Goal: Transaction & Acquisition: Purchase product/service

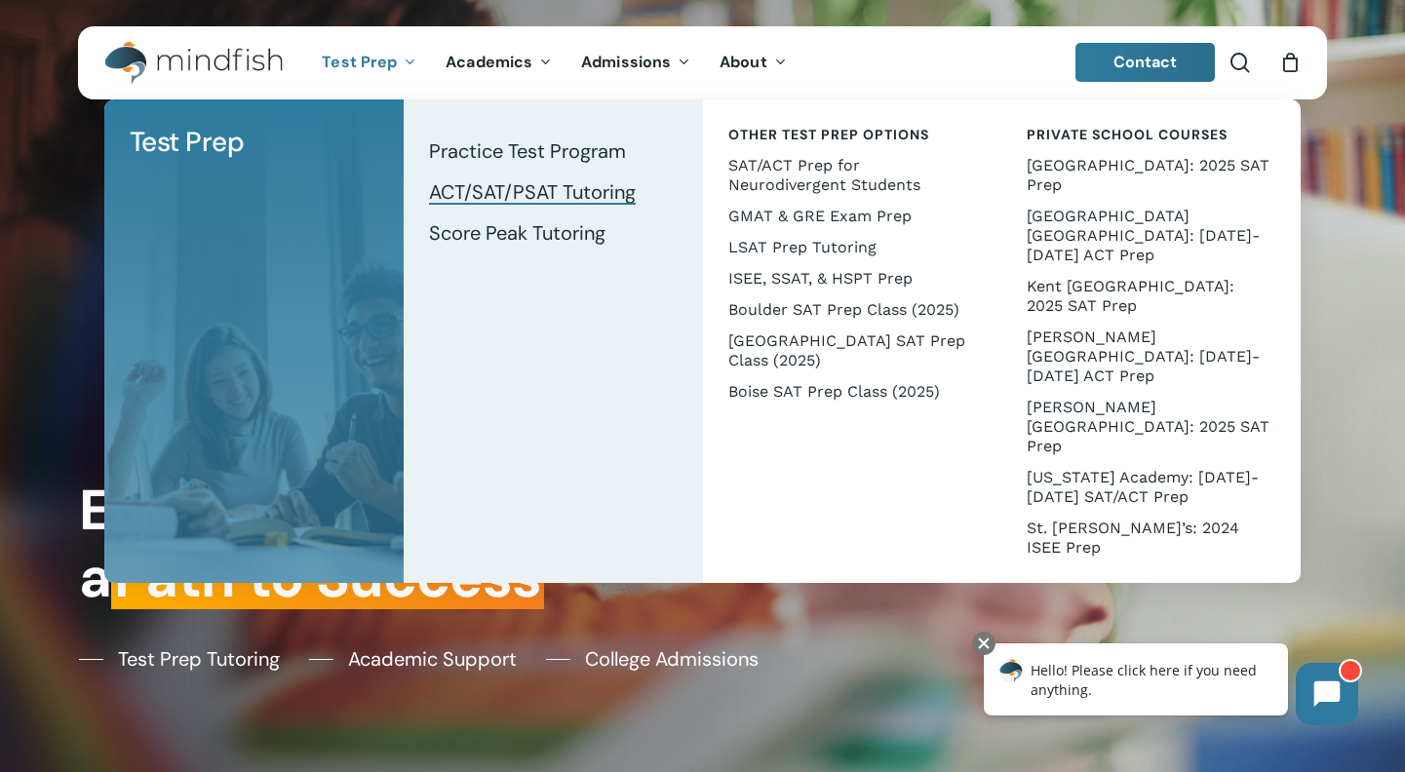
click at [543, 195] on span "ACT/SAT/PSAT Tutoring" at bounding box center [532, 191] width 207 height 25
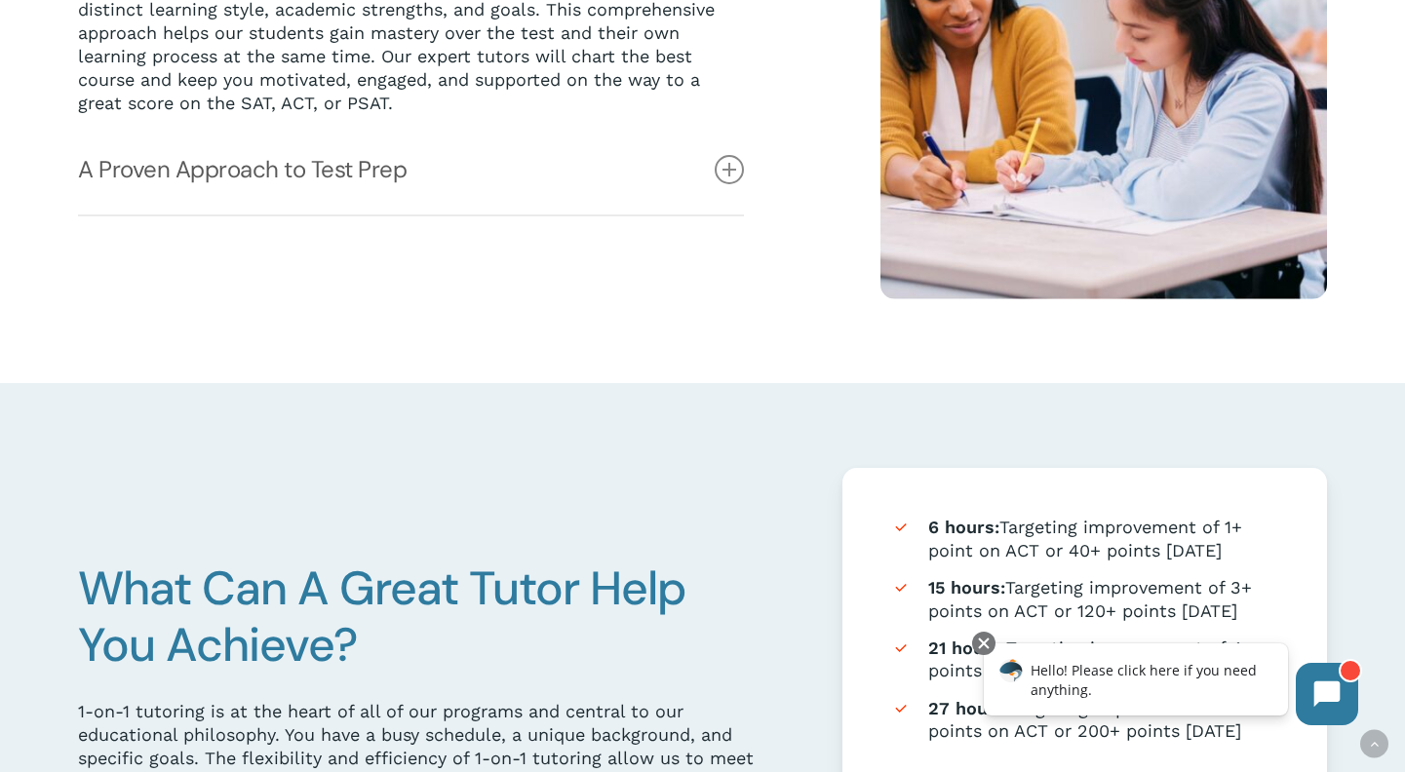
scroll to position [713, 0]
click at [723, 163] on icon at bounding box center [729, 168] width 29 height 29
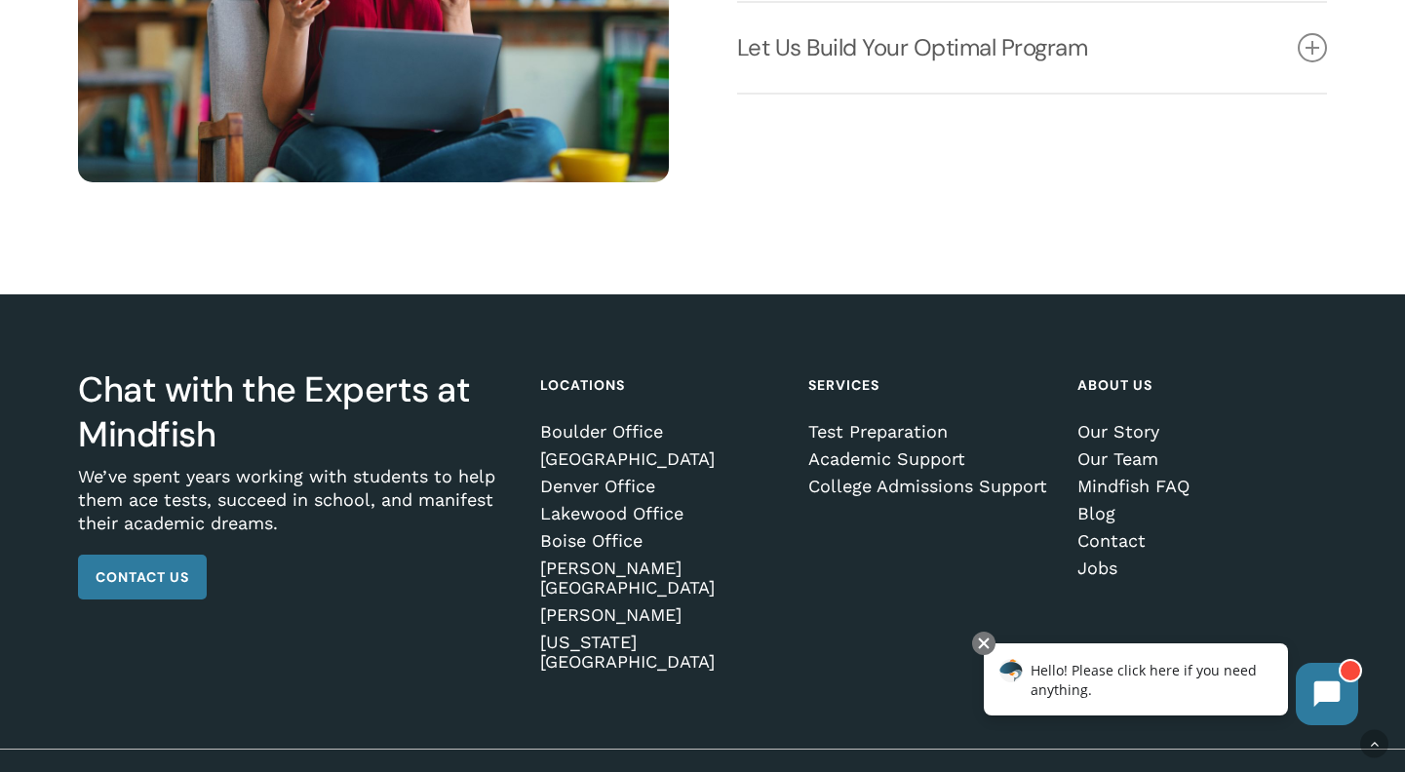
scroll to position [2887, 0]
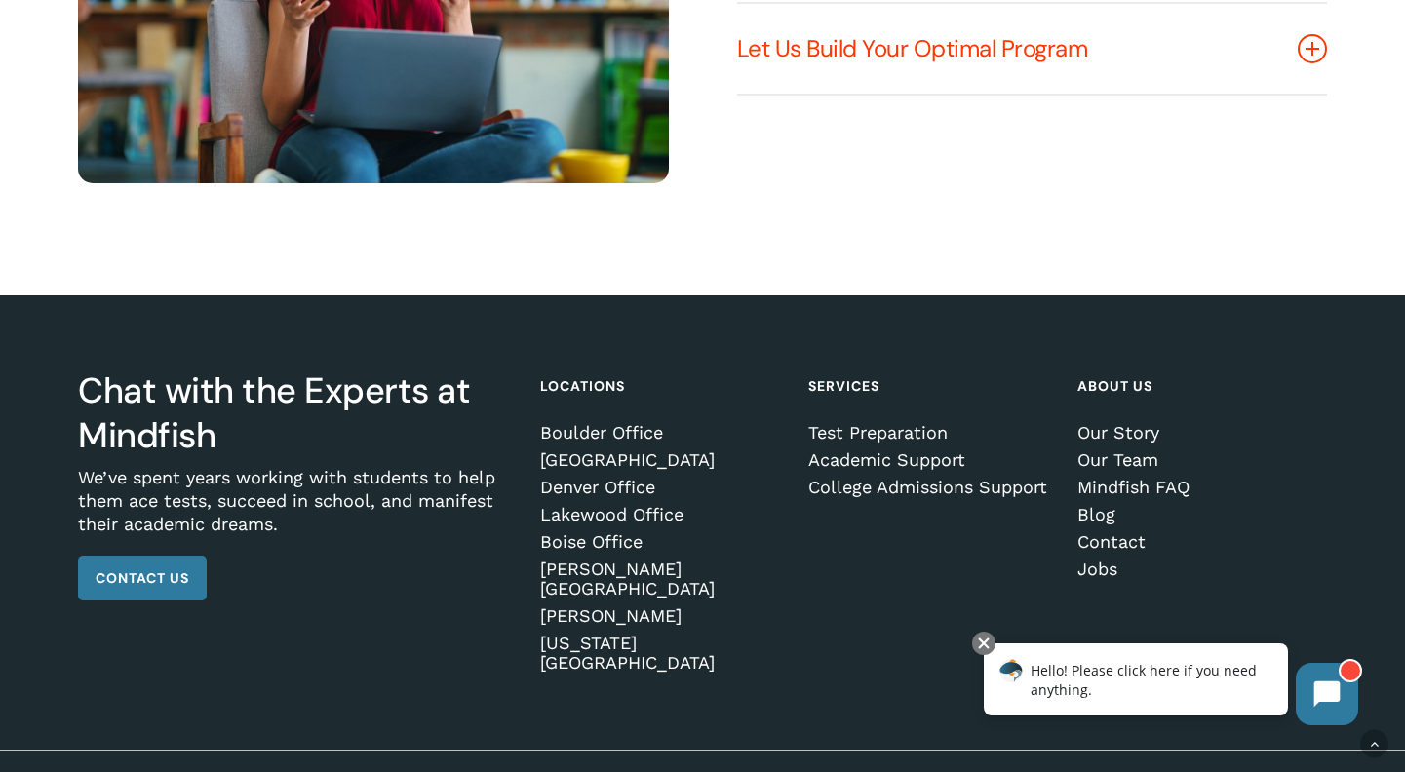
click at [1312, 55] on icon at bounding box center [1312, 48] width 29 height 29
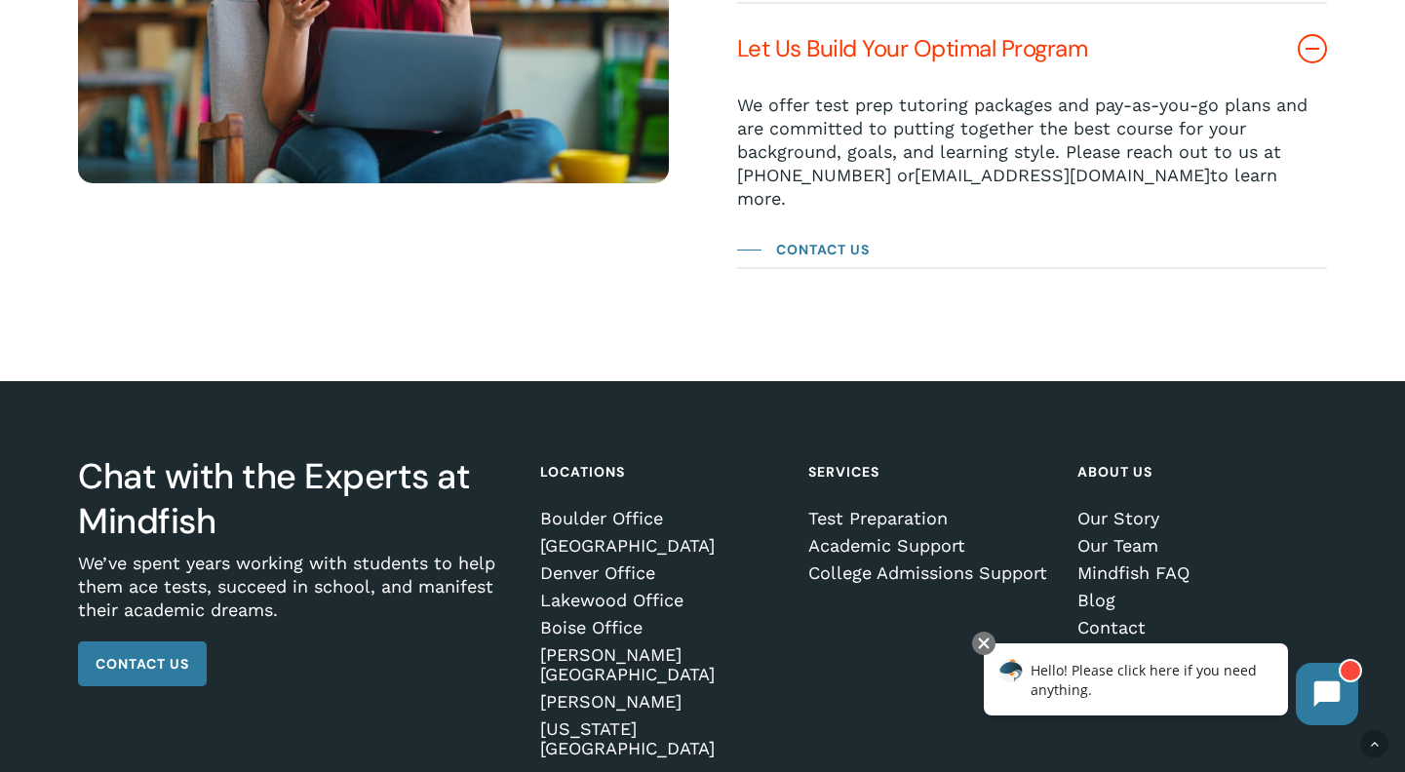
click at [993, 170] on span "[EMAIL_ADDRESS][DOMAIN_NAME]" at bounding box center [1063, 175] width 296 height 20
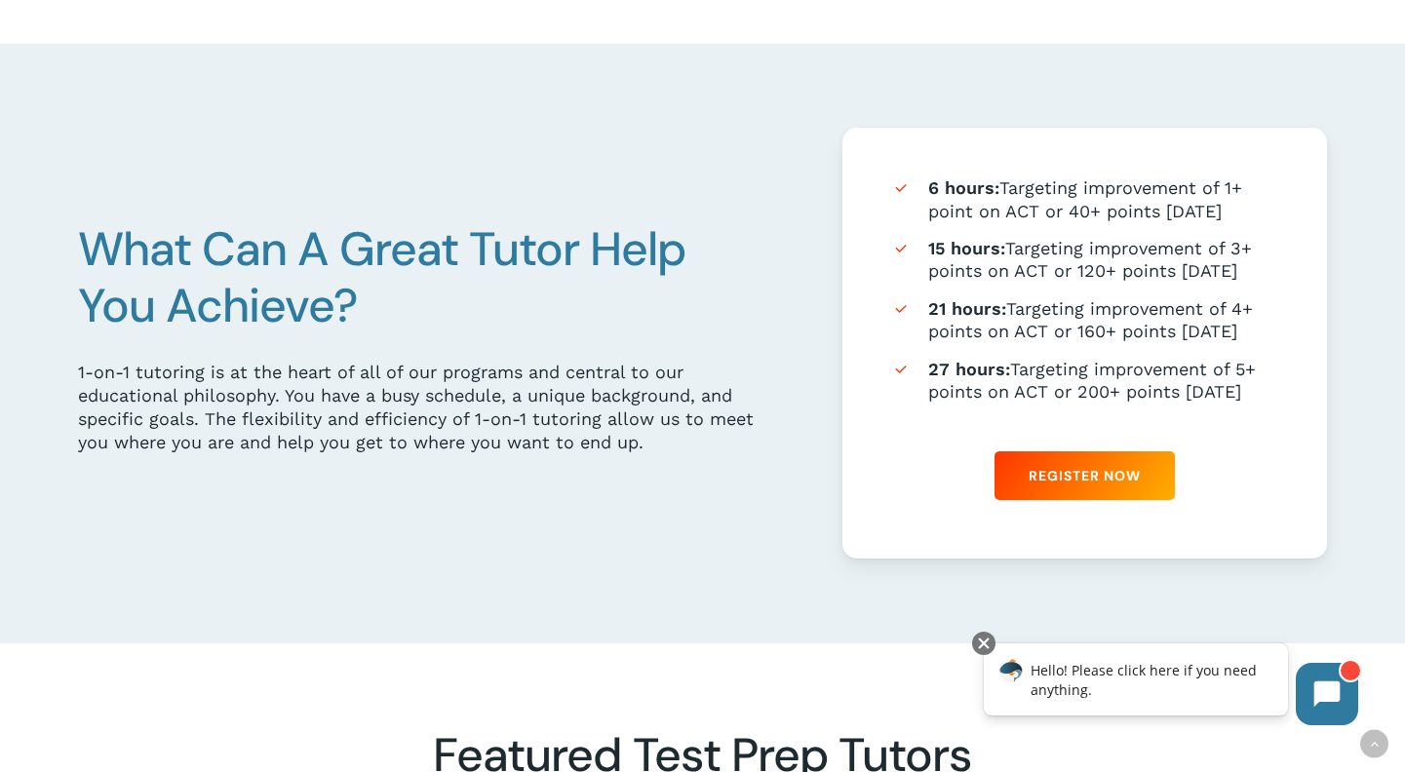
scroll to position [1180, 0]
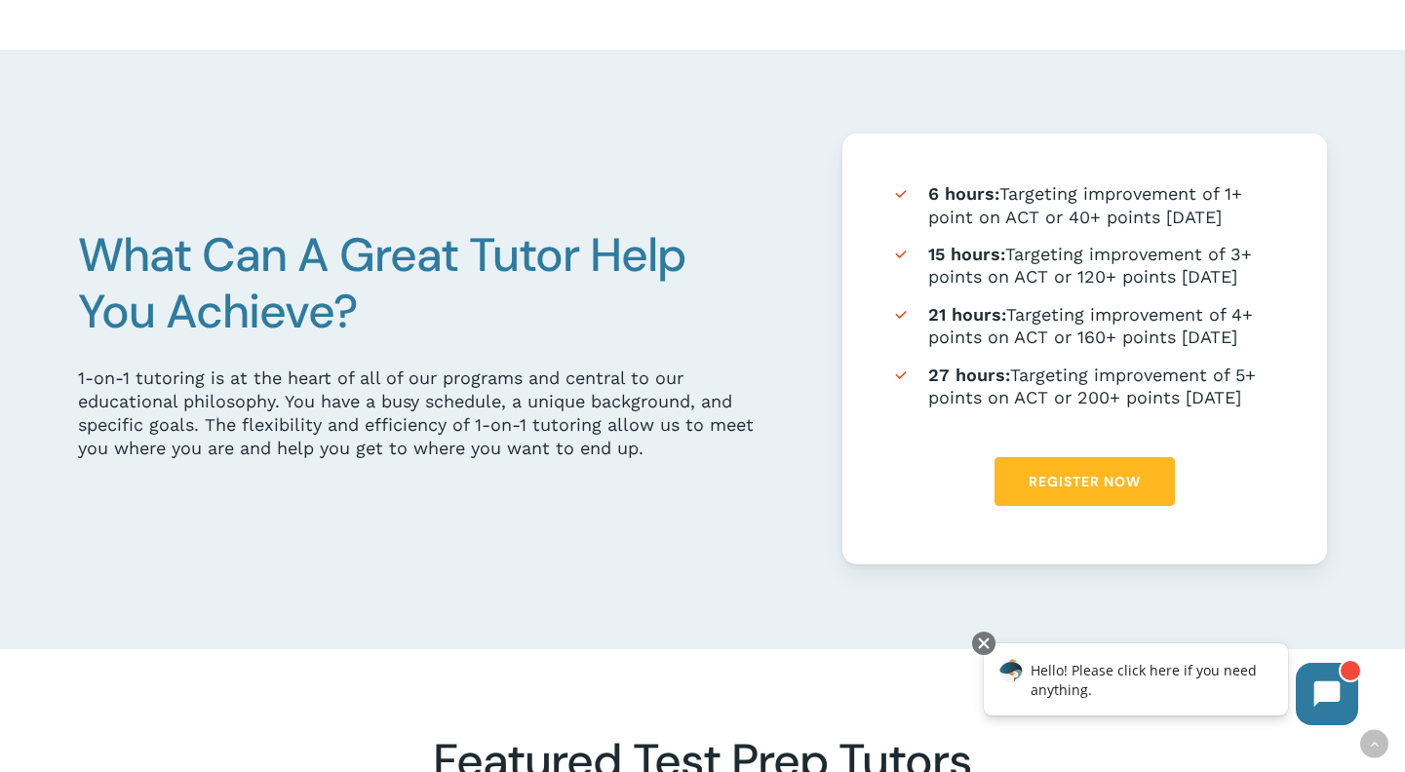
click at [1144, 480] on link "Register Now" at bounding box center [1085, 481] width 180 height 49
